Goal: Task Accomplishment & Management: Use online tool/utility

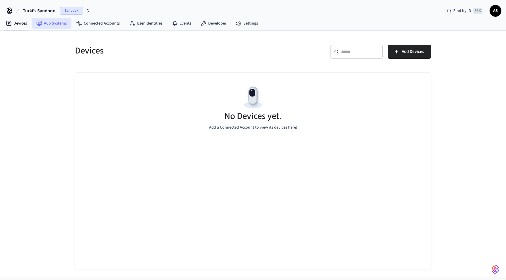
click at [49, 23] on link "ACS Systems" at bounding box center [52, 23] width 40 height 11
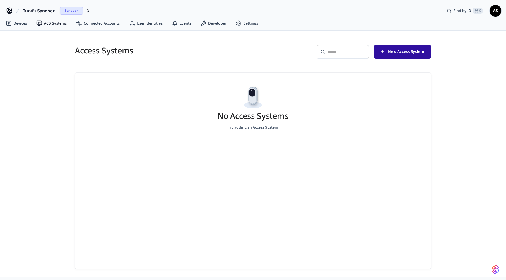
click at [417, 51] on span "New Access System" at bounding box center [406, 52] width 36 height 8
click at [88, 24] on link "Connected Accounts" at bounding box center [97, 23] width 53 height 11
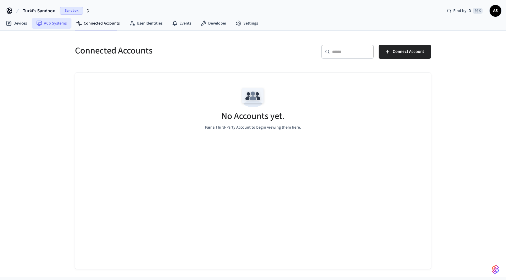
click at [46, 27] on link "ACS Systems" at bounding box center [52, 23] width 40 height 11
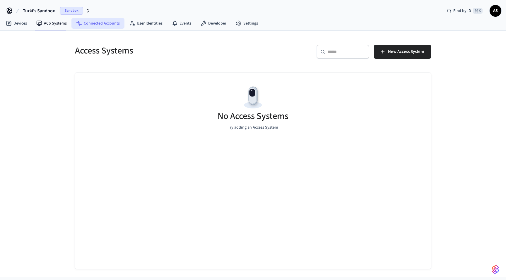
click at [102, 23] on link "Connected Accounts" at bounding box center [97, 23] width 53 height 11
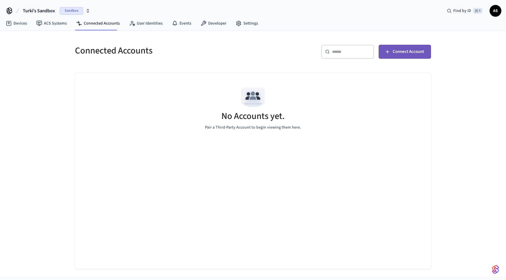
click at [416, 56] on button "Connect Account" at bounding box center [404, 52] width 52 height 14
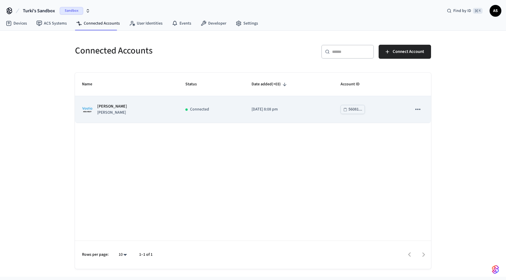
click at [150, 112] on div "[PERSON_NAME]" at bounding box center [126, 110] width 89 height 12
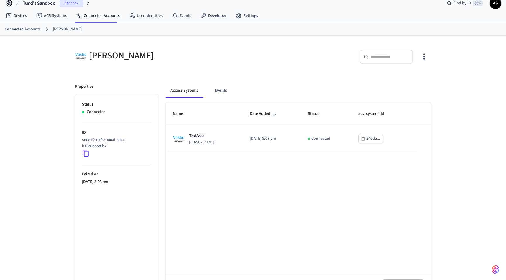
scroll to position [13, 0]
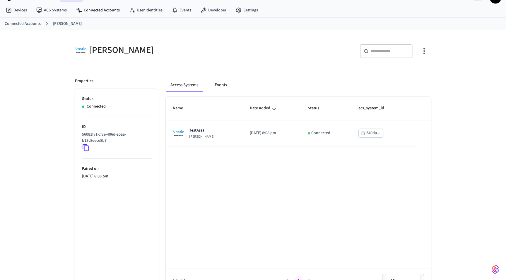
click at [219, 85] on button "Events" at bounding box center [221, 85] width 22 height 14
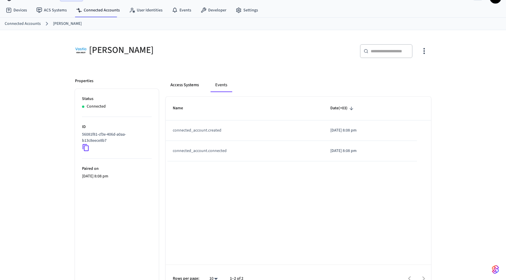
click at [169, 83] on button "Access Systems" at bounding box center [185, 85] width 38 height 14
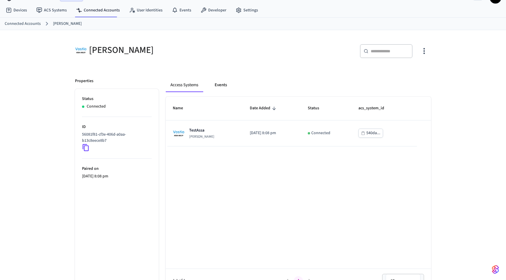
click at [226, 84] on button "Events" at bounding box center [221, 85] width 22 height 14
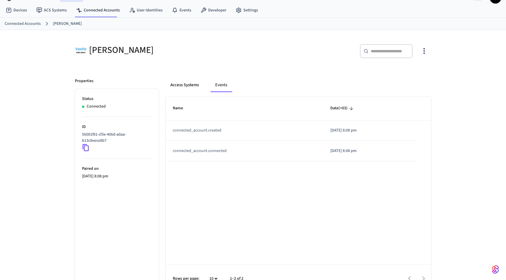
click at [180, 79] on button "Access Systems" at bounding box center [185, 85] width 38 height 14
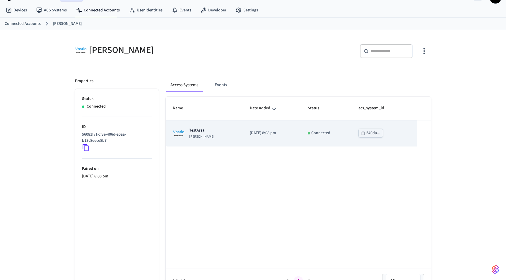
click at [267, 140] on td "[DATE] 8:08 pm" at bounding box center [272, 134] width 58 height 26
click at [291, 134] on p "[DATE] 8:08 pm" at bounding box center [272, 133] width 44 height 6
click at [313, 132] on td "Connected" at bounding box center [326, 134] width 51 height 26
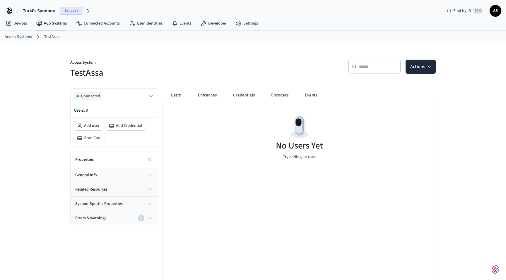
click at [153, 175] on button "general info" at bounding box center [114, 175] width 87 height 14
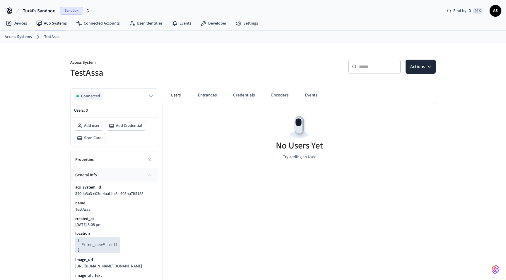
click at [153, 175] on button "general info" at bounding box center [114, 175] width 87 height 14
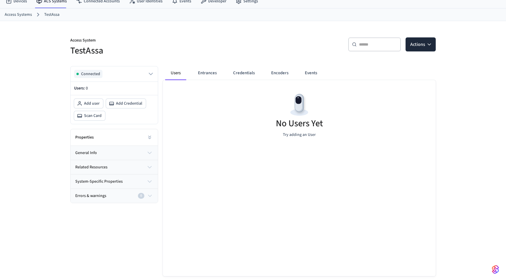
scroll to position [34, 0]
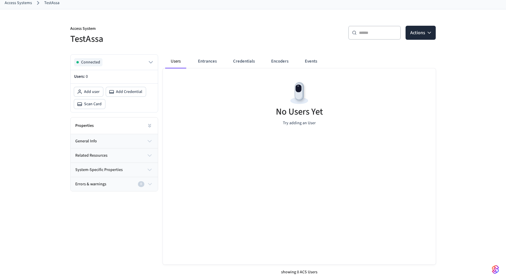
click at [148, 154] on icon "button" at bounding box center [149, 155] width 7 height 7
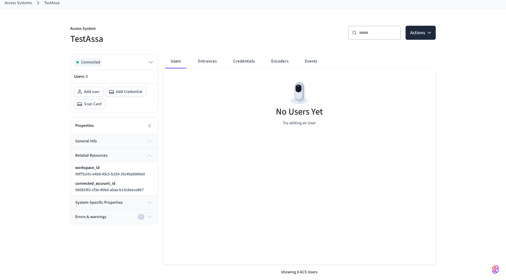
click at [152, 200] on icon "button" at bounding box center [149, 202] width 7 height 7
click at [151, 252] on icon "button" at bounding box center [150, 249] width 6 height 7
click at [145, 155] on button "related resources" at bounding box center [114, 156] width 87 height 14
click at [128, 94] on span "Add Credential" at bounding box center [129, 92] width 26 height 6
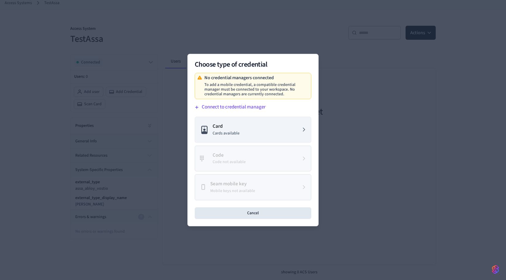
click at [238, 110] on button "Connect to credential manager" at bounding box center [251, 107] width 119 height 9
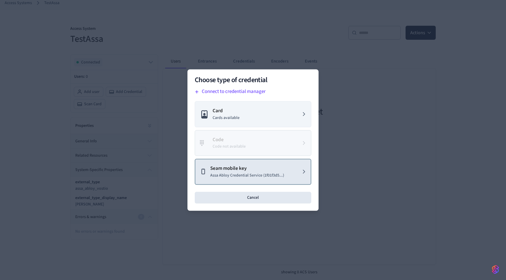
click at [250, 177] on p "Assa Abloy Credential Service (1f01f3d5...)" at bounding box center [247, 176] width 74 height 6
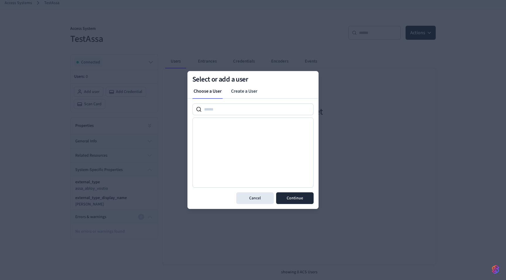
click at [234, 137] on div at bounding box center [252, 153] width 121 height 70
click at [251, 93] on link "Create a User" at bounding box center [244, 91] width 36 height 12
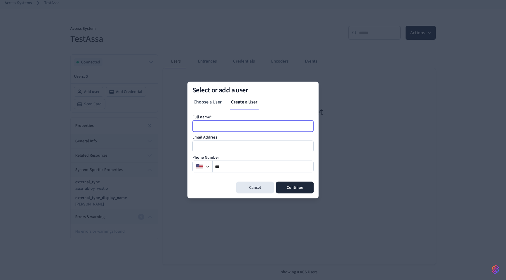
click at [234, 124] on input at bounding box center [253, 126] width 121 height 7
type input "**********"
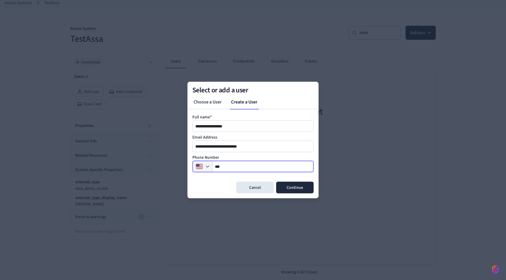
click at [205, 166] on icon "button" at bounding box center [207, 166] width 5 height 5
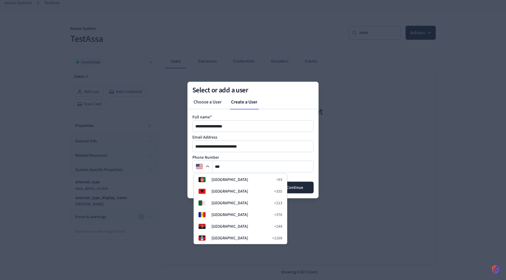
click at [267, 150] on div "**********" at bounding box center [252, 147] width 121 height 12
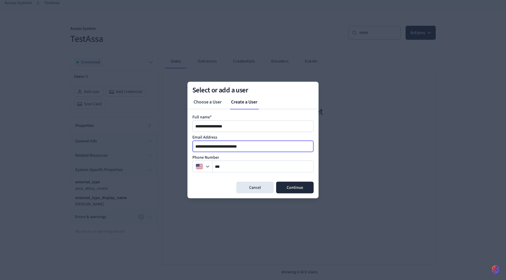
click at [267, 144] on input "**********" at bounding box center [253, 146] width 121 height 7
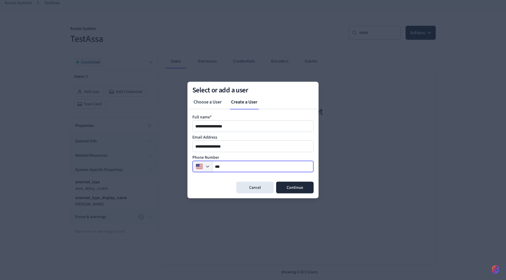
click at [206, 167] on icon "button" at bounding box center [207, 166] width 5 height 5
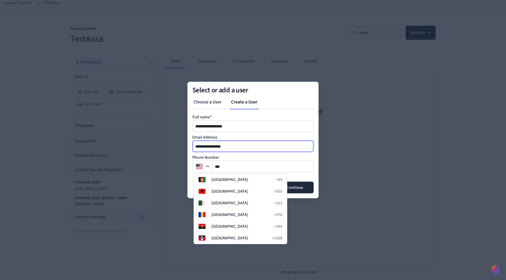
click at [220, 146] on input "**********" at bounding box center [253, 146] width 121 height 7
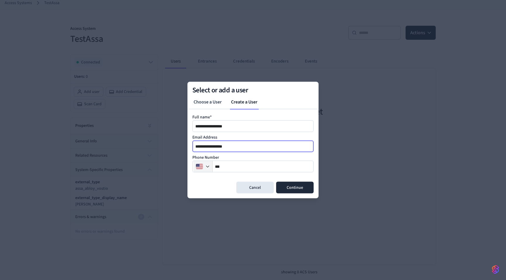
type input "**********"
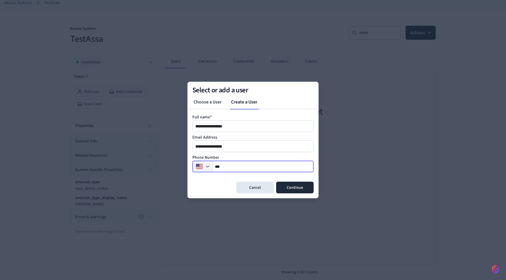
click at [210, 165] on button "button" at bounding box center [202, 167] width 19 height 12
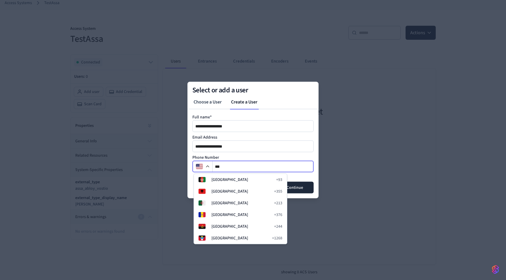
click at [231, 168] on input "**" at bounding box center [262, 166] width 101 height 7
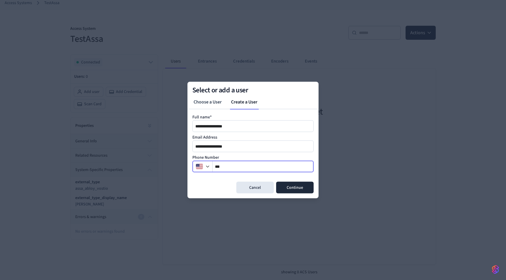
click at [231, 168] on input "**" at bounding box center [262, 166] width 101 height 7
type input "**********"
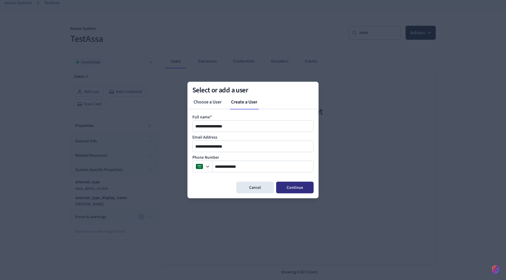
click at [301, 193] on button "Continue" at bounding box center [294, 188] width 37 height 12
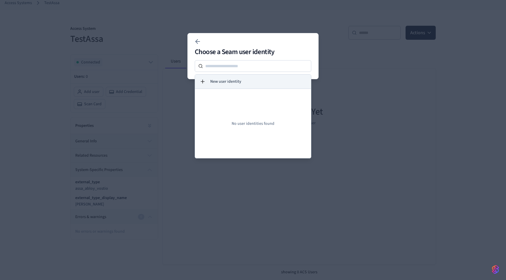
click at [228, 81] on span "New user identity" at bounding box center [225, 82] width 31 height 6
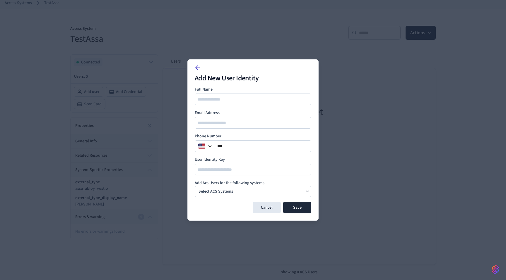
click at [198, 68] on icon at bounding box center [197, 67] width 7 height 7
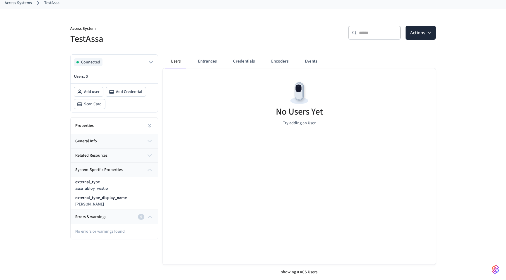
click at [284, 136] on div "No Users Yet Try adding an User" at bounding box center [299, 103] width 273 height 70
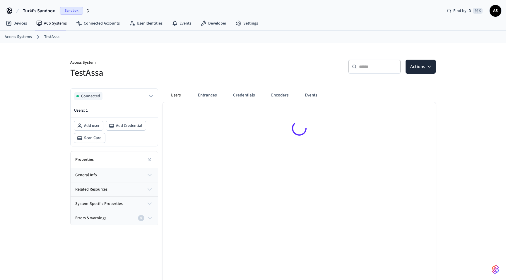
scroll to position [8, 0]
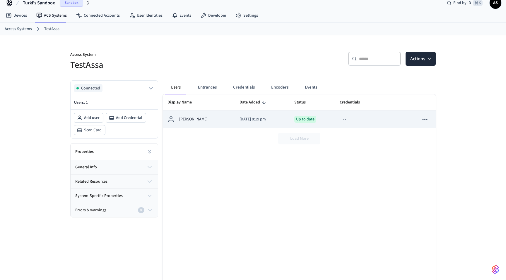
click at [207, 121] on p "Abdel-Rahman Saied" at bounding box center [193, 119] width 28 height 6
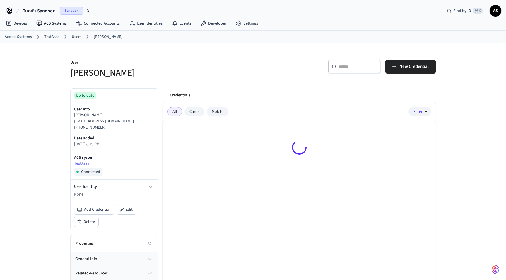
click at [423, 118] on div "All Cards Mobile Filter" at bounding box center [299, 111] width 273 height 19
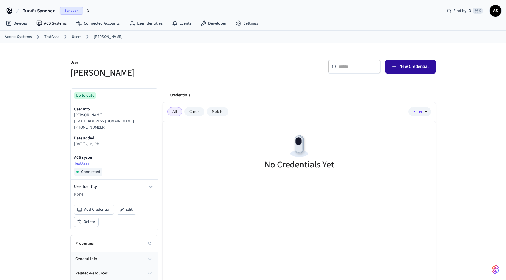
click at [415, 70] on span "New Credential" at bounding box center [413, 67] width 29 height 8
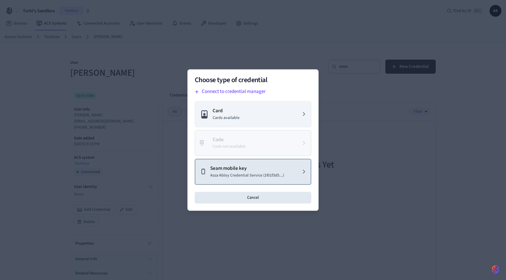
click at [240, 177] on p "Assa Abloy Credential Service (1f01f3d5...)" at bounding box center [247, 176] width 74 height 6
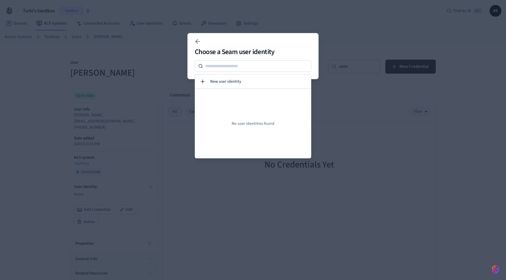
click at [257, 185] on div at bounding box center [253, 140] width 506 height 280
click at [214, 44] on div at bounding box center [253, 42] width 122 height 12
click at [198, 42] on icon at bounding box center [197, 41] width 7 height 7
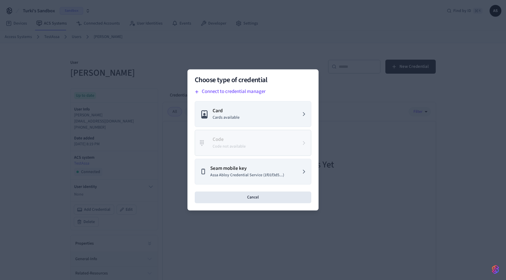
click at [178, 71] on div at bounding box center [253, 140] width 506 height 280
click at [271, 201] on button "Cancel" at bounding box center [253, 198] width 116 height 12
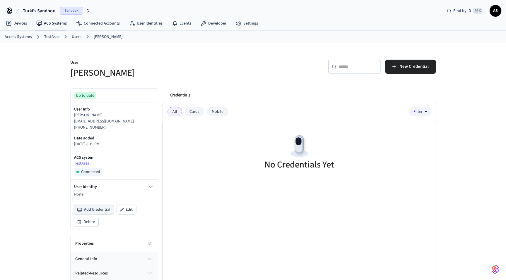
click at [105, 211] on span "Add Credential" at bounding box center [97, 210] width 26 height 6
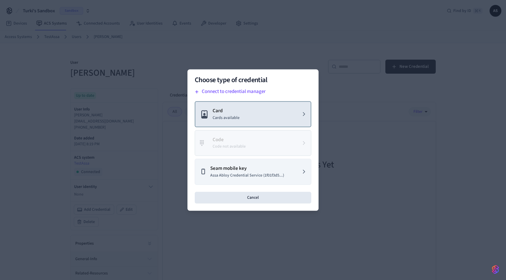
click at [271, 119] on button "Card Cards available" at bounding box center [253, 114] width 116 height 26
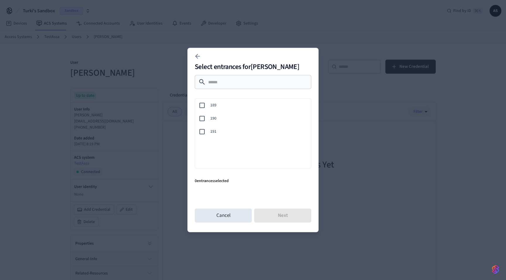
click at [216, 109] on span "189" at bounding box center [258, 105] width 96 height 6
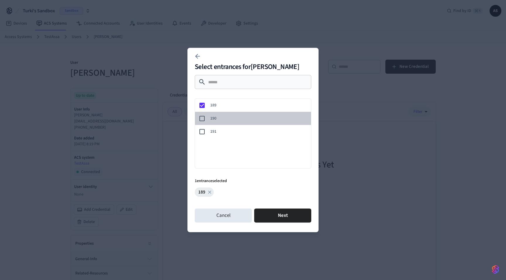
click at [211, 119] on span "190" at bounding box center [258, 119] width 96 height 6
click at [211, 135] on span "191" at bounding box center [258, 132] width 96 height 6
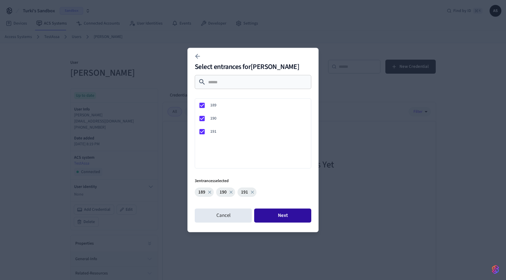
click at [273, 221] on button "Next" at bounding box center [282, 216] width 57 height 14
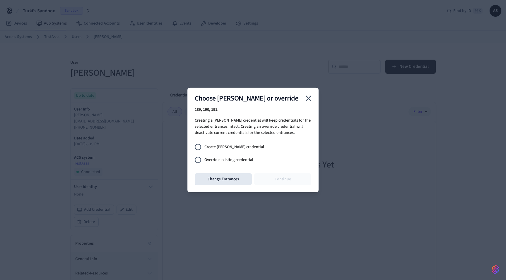
click at [243, 149] on span "Create joiner credential" at bounding box center [234, 147] width 60 height 6
click at [278, 180] on button "Continue" at bounding box center [282, 180] width 57 height 12
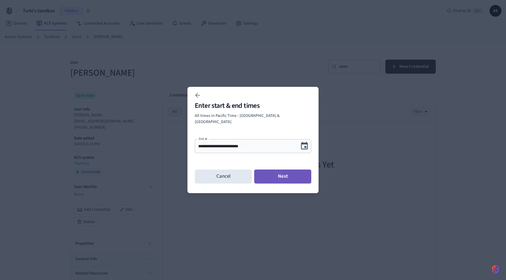
click at [297, 174] on button "Next" at bounding box center [282, 177] width 57 height 14
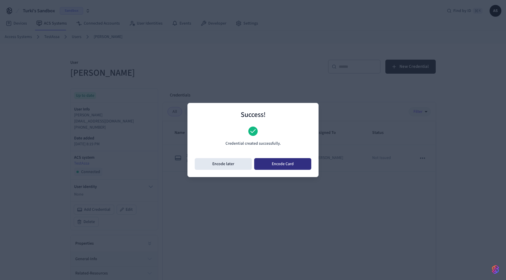
click at [280, 164] on button "Encode Card" at bounding box center [282, 164] width 57 height 12
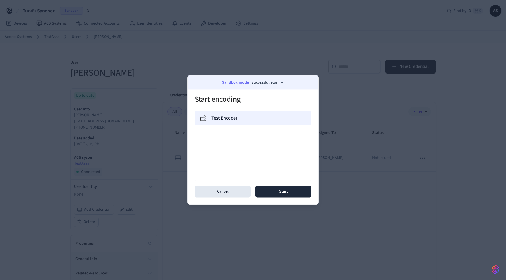
click at [236, 116] on label "Test Encoder" at bounding box center [224, 118] width 26 height 7
click at [290, 194] on button "Start" at bounding box center [283, 192] width 56 height 12
click at [281, 191] on button "Start" at bounding box center [283, 192] width 56 height 12
click at [264, 167] on div "Test Encoder" at bounding box center [253, 146] width 116 height 70
click at [280, 191] on button "Start" at bounding box center [283, 192] width 56 height 12
